Goal: Task Accomplishment & Management: Complete application form

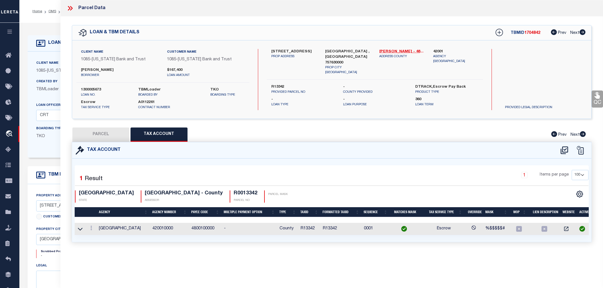
select select "100"
select select "1621"
select select "891"
select select "Escrow"
click at [566, 150] on icon at bounding box center [563, 150] width 9 height 9
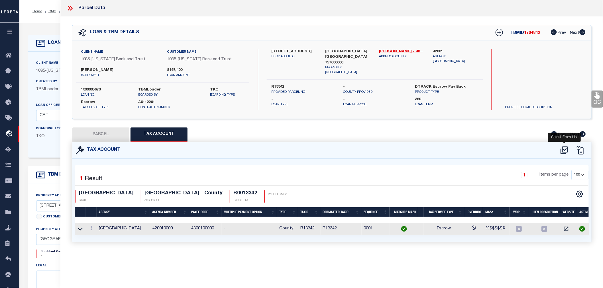
select select "100"
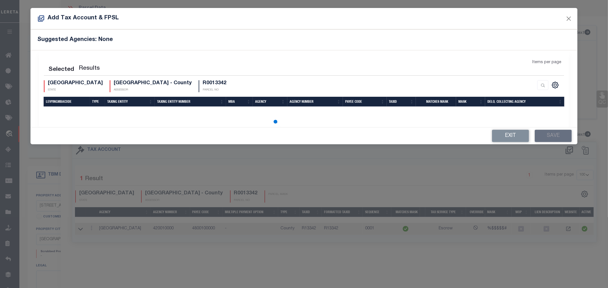
select select "100"
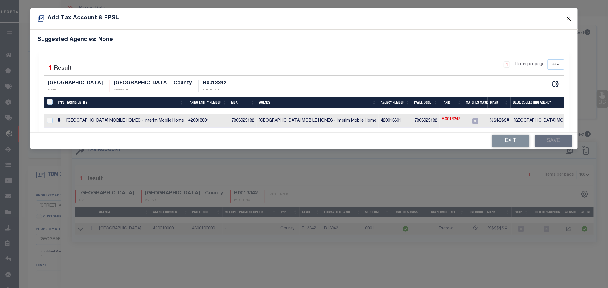
click at [571, 19] on button "Close" at bounding box center [568, 18] width 7 height 7
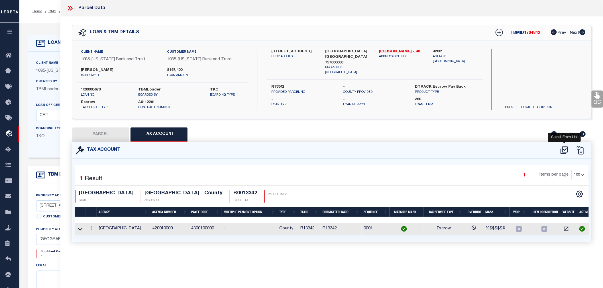
click at [563, 150] on icon at bounding box center [563, 150] width 9 height 9
select select "100"
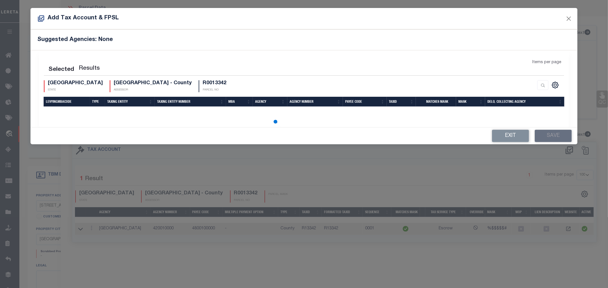
select select "100"
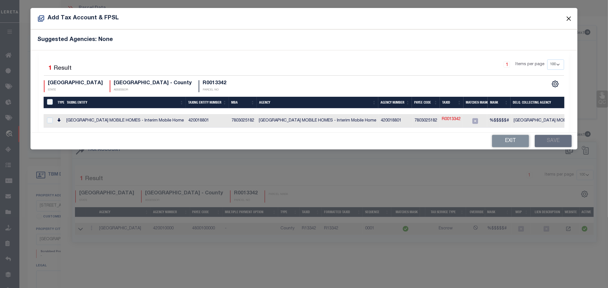
click at [571, 16] on button "Close" at bounding box center [568, 18] width 7 height 7
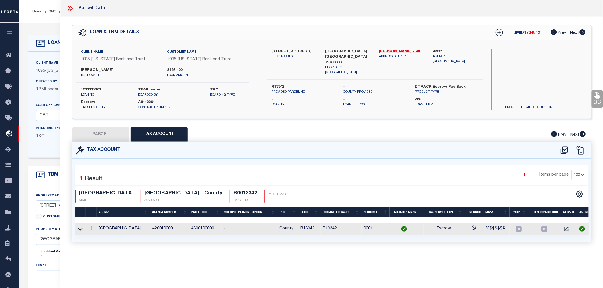
click at [73, 7] on icon at bounding box center [69, 8] width 7 height 7
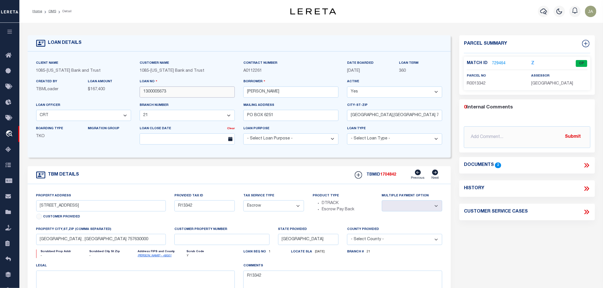
drag, startPoint x: 166, startPoint y: 91, endPoint x: 143, endPoint y: 92, distance: 23.1
click at [143, 92] on input "1300005673" at bounding box center [187, 92] width 95 height 11
click at [495, 62] on link "729464" at bounding box center [499, 64] width 14 height 6
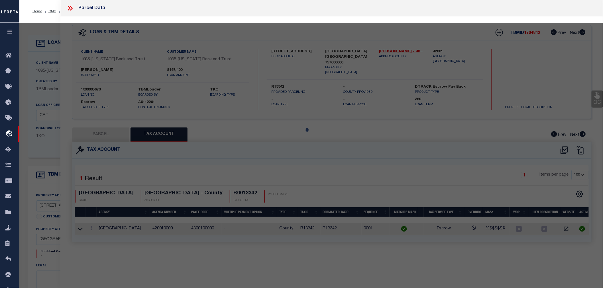
select select "AS"
checkbox input "false"
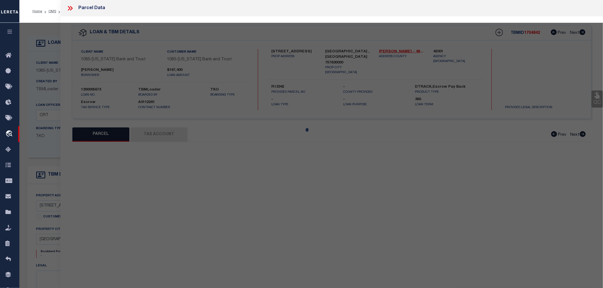
select select "CP"
type input "[PERSON_NAME] [PERSON_NAME] & [PERSON_NAME]"
type input "ACR 309"
type input "FRANKSTON [GEOGRAPHIC_DATA]"
type textarea "A0027 [PERSON_NAME], BLOCK 696, TRACT 5 & 11C, BLOCK 713, TRACT 10C & 10D, ACRE…"
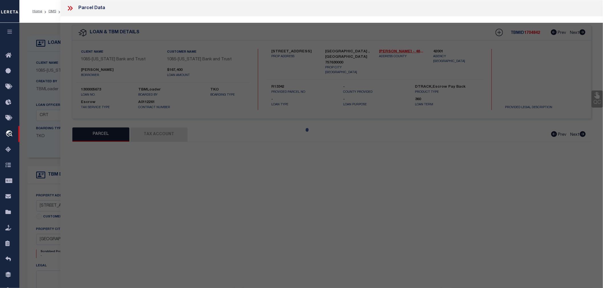
type textarea "Collector prefers R number"
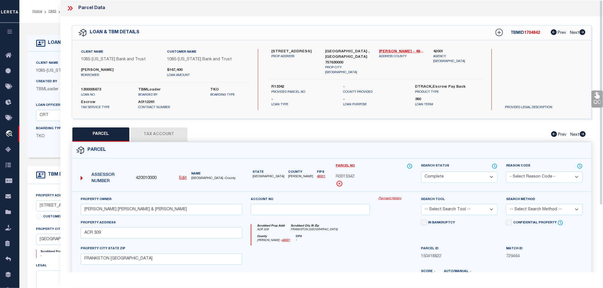
click at [162, 136] on button "Tax Account" at bounding box center [158, 135] width 57 height 14
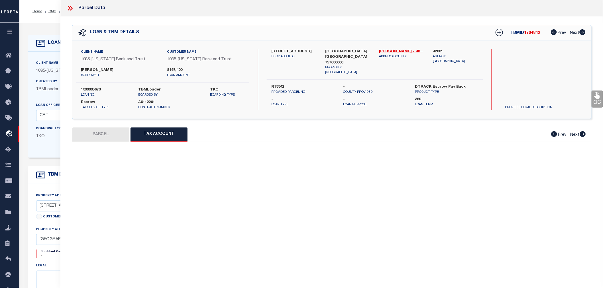
select select "100"
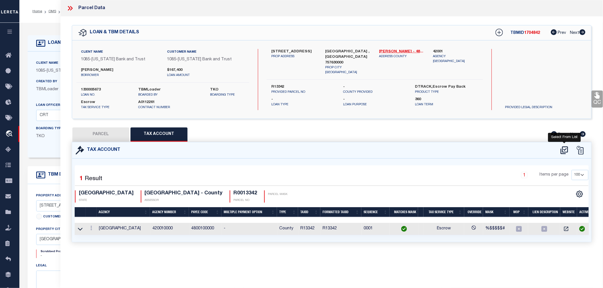
click at [565, 151] on icon at bounding box center [563, 150] width 9 height 9
select select "100"
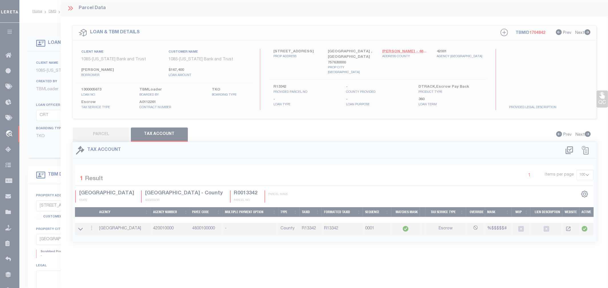
select select "100"
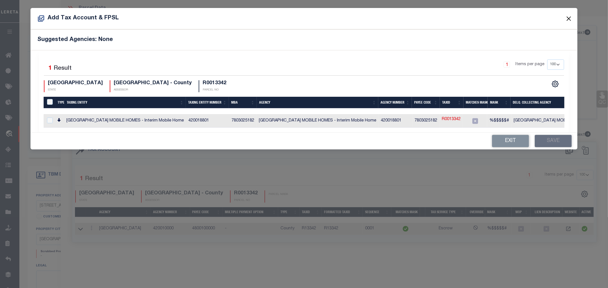
click at [567, 20] on button "Close" at bounding box center [568, 18] width 7 height 7
